Goal: Transaction & Acquisition: Obtain resource

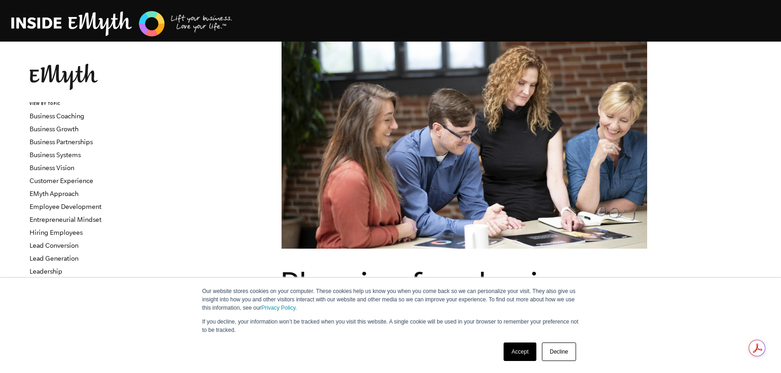
click at [526, 352] on link "Accept" at bounding box center [520, 351] width 33 height 18
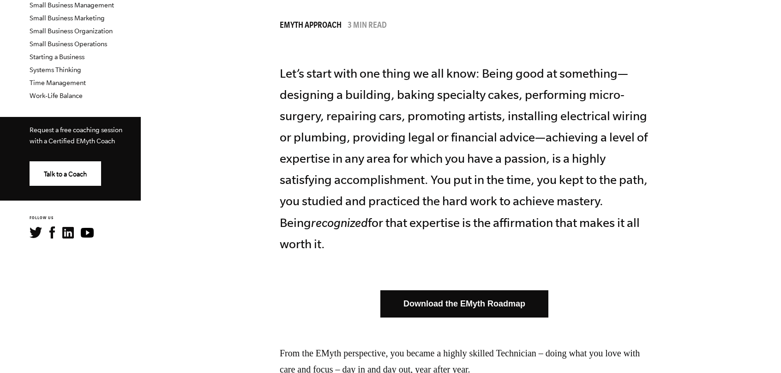
scroll to position [362, 0]
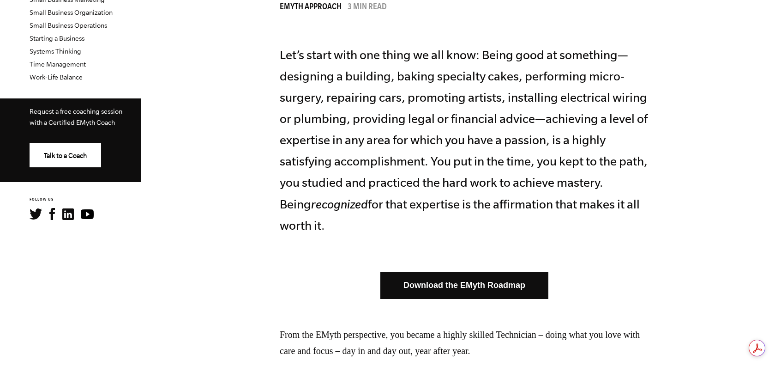
click at [490, 284] on link "Download the EMyth Roadmap" at bounding box center [465, 285] width 168 height 27
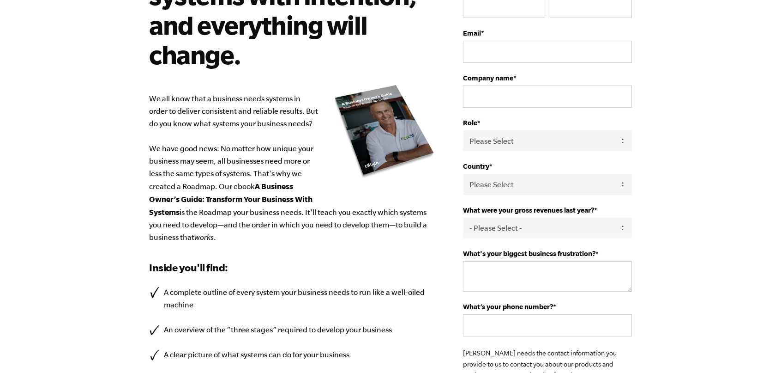
scroll to position [97, 0]
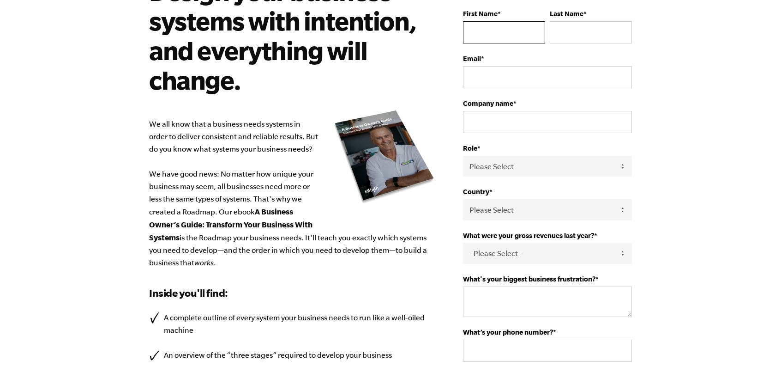
click at [492, 30] on input "First Name *" at bounding box center [504, 32] width 82 height 22
type input "[PERSON_NAME]"
type input "[PERSON_NAME][EMAIL_ADDRESS][DOMAIN_NAME]"
select select "[GEOGRAPHIC_DATA]"
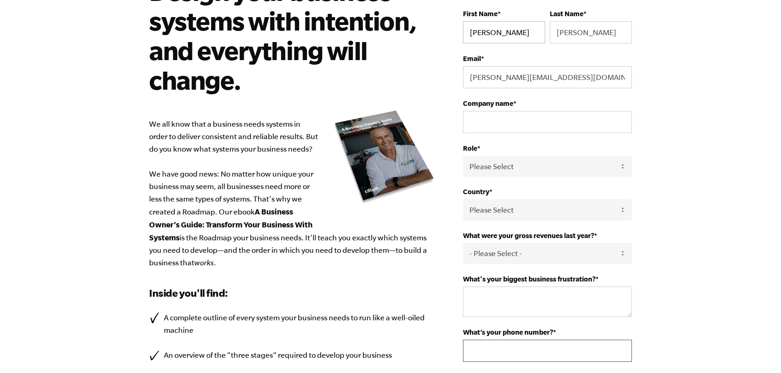
type input "18312334700"
click at [510, 115] on input "Company name *" at bounding box center [547, 122] width 169 height 22
type input "M. W. McDonald & Associates"
click at [489, 170] on select "Please Select Owner Partner / Co-Owner Executive Employee / Other" at bounding box center [547, 166] width 169 height 21
click at [463, 156] on select "Please Select Owner Partner / Co-Owner Executive Employee / Other" at bounding box center [547, 166] width 169 height 21
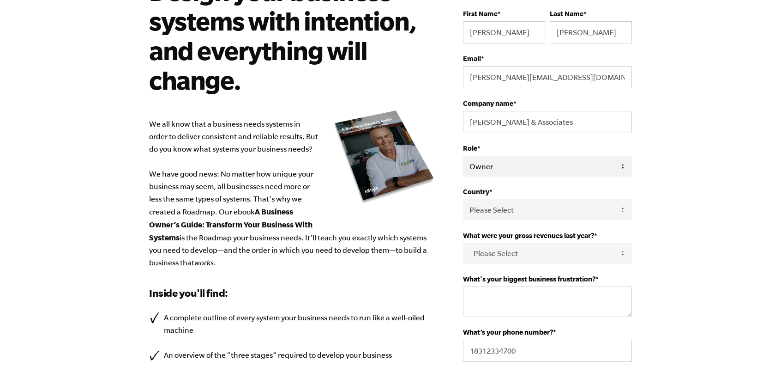
click at [488, 168] on select "Please Select Owner Partner / Co-Owner Executive Employee / Other" at bounding box center [547, 166] width 169 height 21
select select "Partner / Co-Owner"
click at [463, 156] on select "Please Select Owner Partner / Co-Owner Executive Employee / Other" at bounding box center [547, 166] width 169 height 21
click at [502, 256] on select "- Please Select - 0-75K 76-150K 151-275K 276-500K 501-750K 751-1M 1-2.5M 2.5-5M…" at bounding box center [547, 253] width 169 height 21
select select "276-499K"
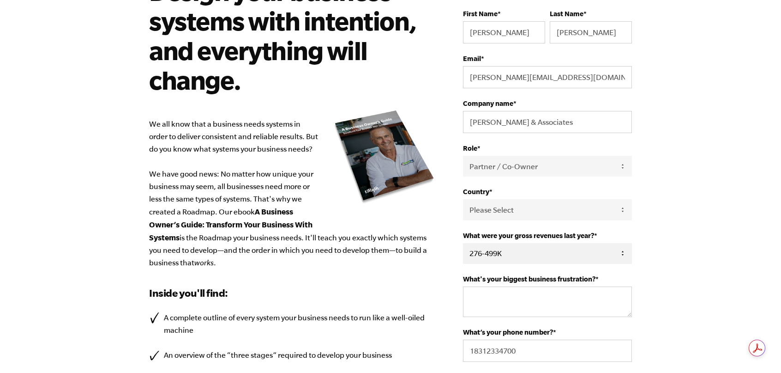
click at [463, 243] on select "- Please Select - 0-75K 76-150K 151-275K 276-500K 501-750K 751-1M 1-2.5M 2.5-5M…" at bounding box center [547, 253] width 169 height 21
click at [511, 287] on textarea "What's your biggest business frustration? *" at bounding box center [547, 301] width 169 height 30
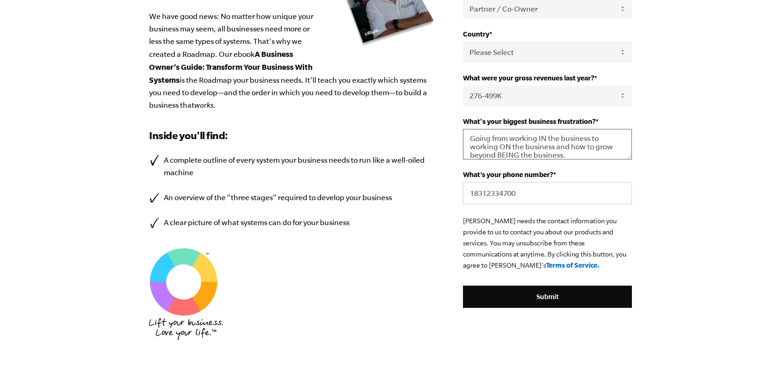
scroll to position [257, 0]
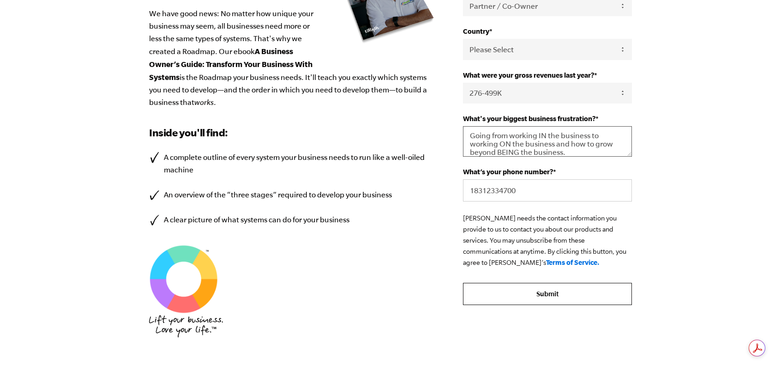
type textarea "Going from working IN the business to working ON the business and how to grow b…"
click at [560, 296] on input "Submit" at bounding box center [547, 294] width 169 height 22
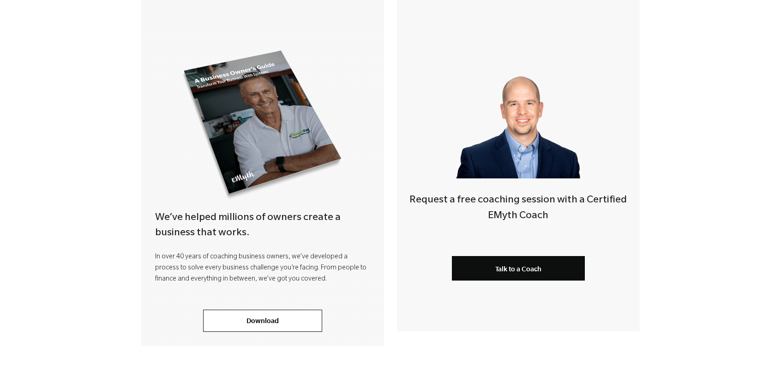
scroll to position [179, 0]
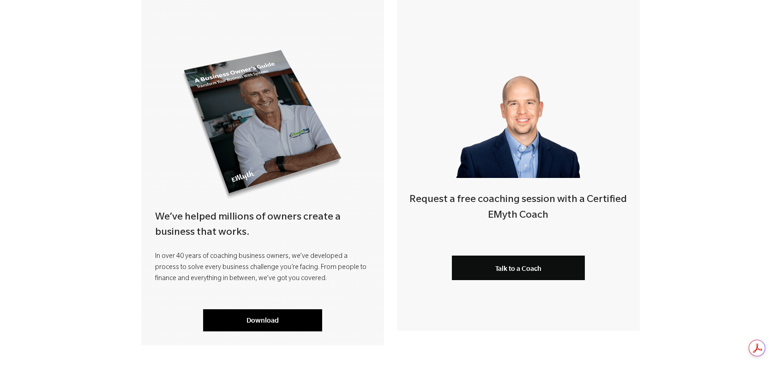
click at [263, 317] on link "Download" at bounding box center [262, 320] width 119 height 22
